Goal: Navigation & Orientation: Find specific page/section

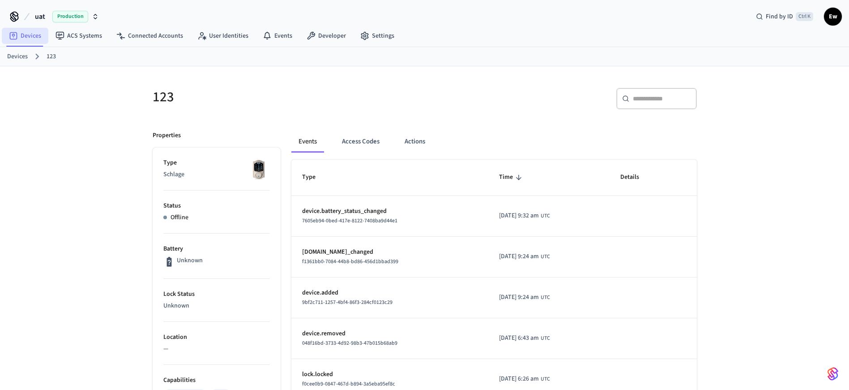
click at [26, 36] on link "Devices" at bounding box center [25, 36] width 47 height 16
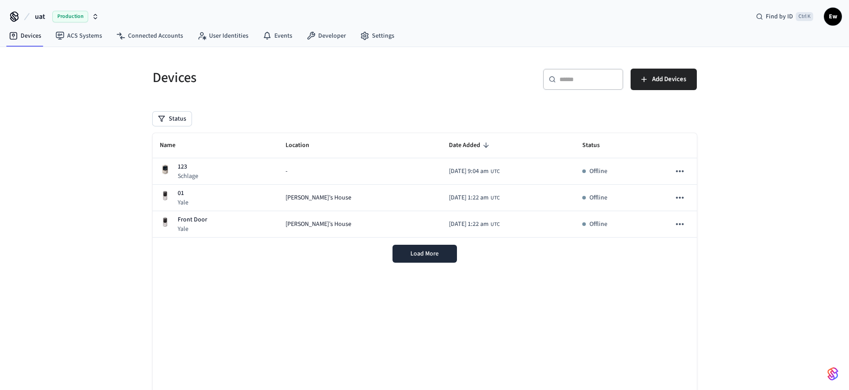
click at [17, 17] on icon at bounding box center [14, 16] width 14 height 14
click at [11, 21] on icon at bounding box center [14, 16] width 14 height 14
click at [14, 16] on icon at bounding box center [14, 16] width 14 height 14
click at [766, 18] on div "Find by ID Ctrl K" at bounding box center [785, 17] width 72 height 16
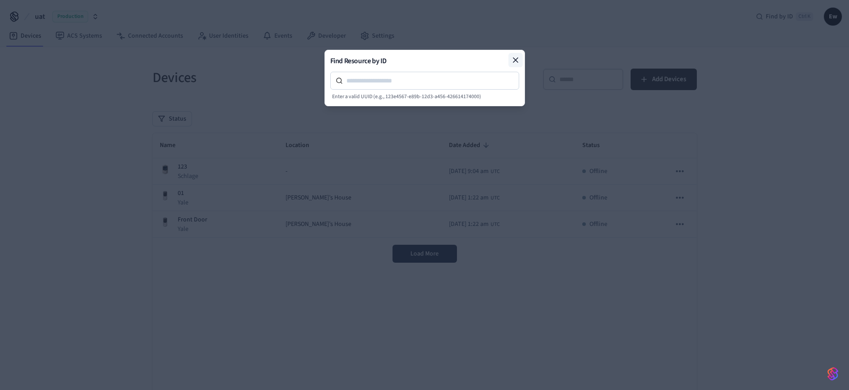
click at [514, 60] on icon at bounding box center [515, 60] width 9 height 9
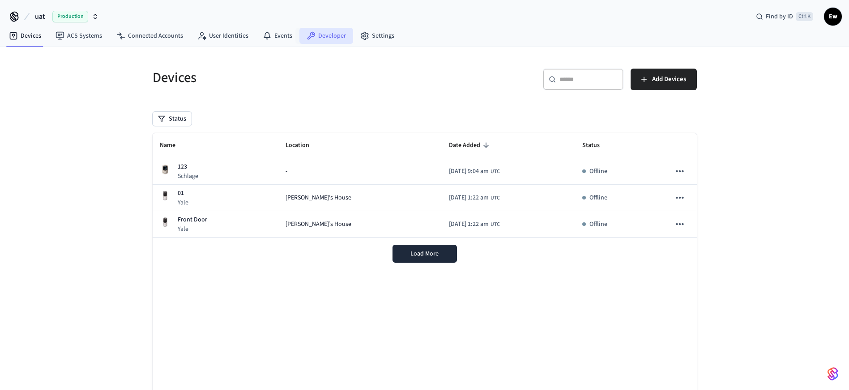
click at [326, 35] on link "Developer" at bounding box center [327, 36] width 54 height 16
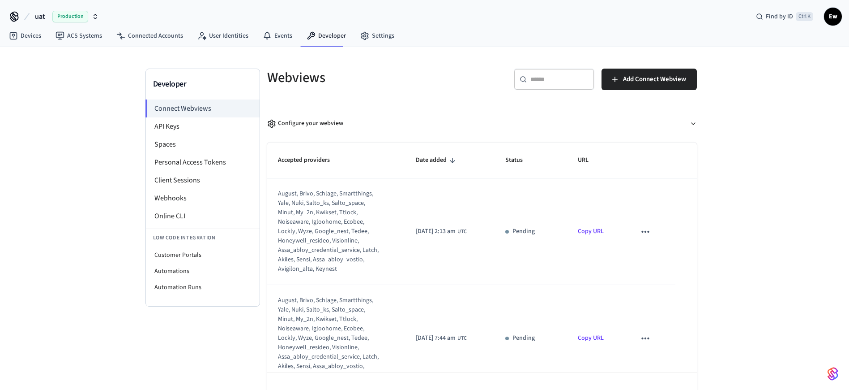
click at [830, 17] on span "Ew" at bounding box center [833, 17] width 16 height 16
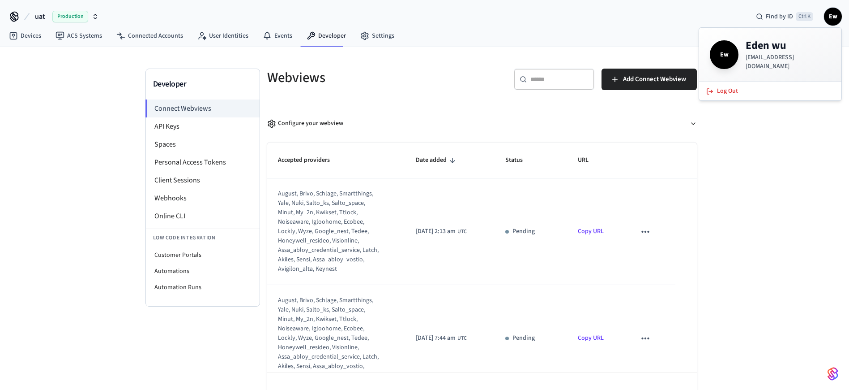
click at [528, 19] on div "uat Production Find by ID Ctrl K Ew" at bounding box center [424, 13] width 849 height 26
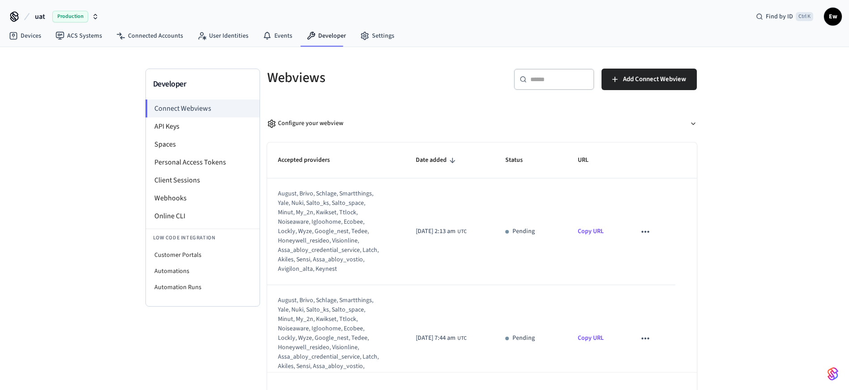
scroll to position [134, 0]
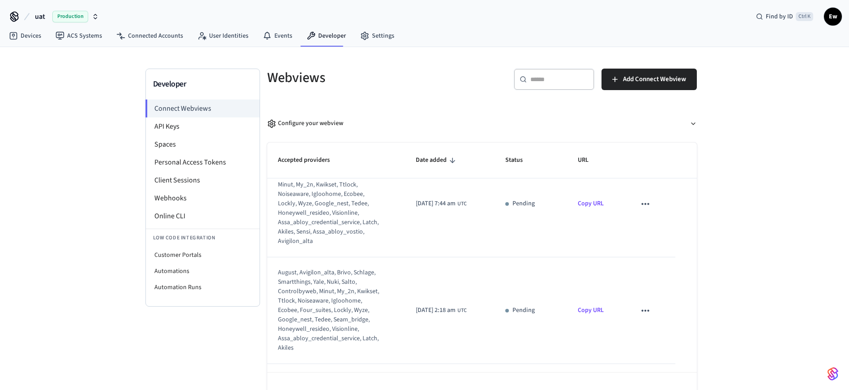
click at [831, 283] on img "button" at bounding box center [833, 373] width 11 height 14
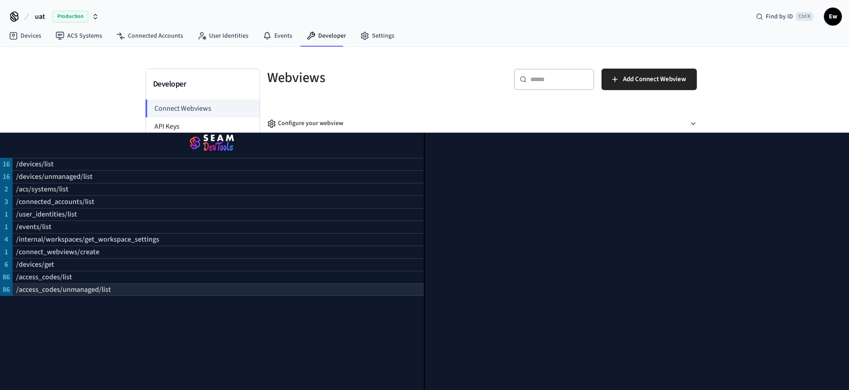
click at [148, 283] on div "/access_codes/unmanaged/list" at bounding box center [218, 289] width 411 height 13
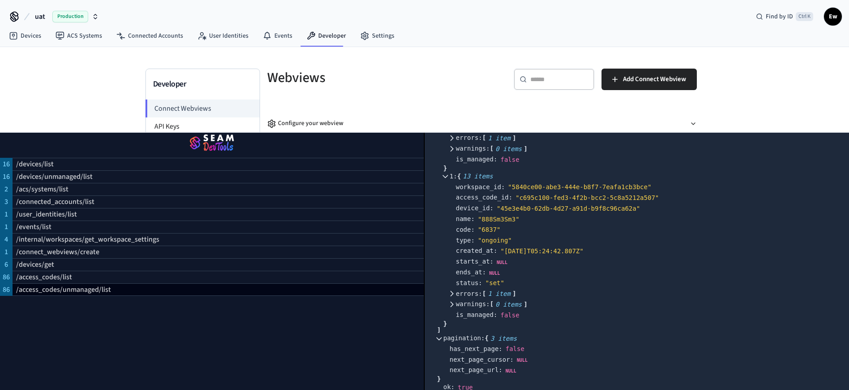
scroll to position [329, 0]
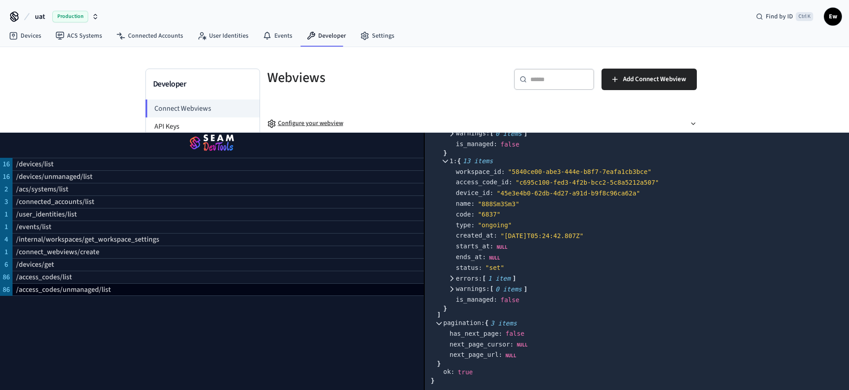
click at [692, 123] on icon "button" at bounding box center [694, 124] width 4 height 2
click at [419, 103] on div "Webviews ​ ​ Add Connect Webview Configure your webview Customize your Webview …" at bounding box center [482, 385] width 444 height 632
click at [202, 139] on img "button" at bounding box center [212, 143] width 403 height 25
